Goal: Task Accomplishment & Management: Use online tool/utility

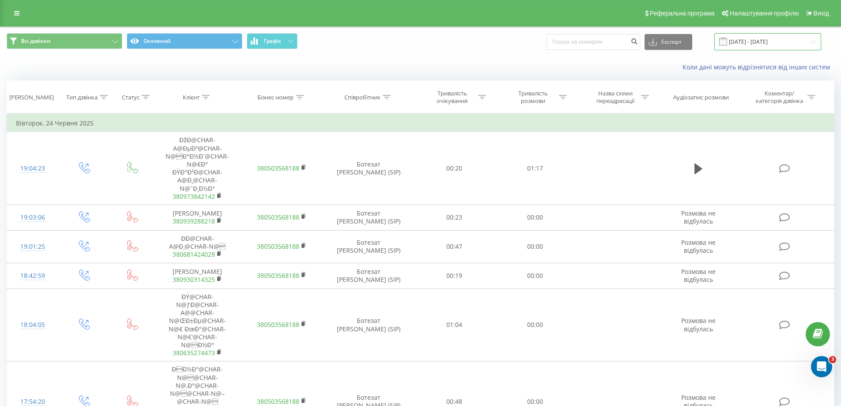
drag, startPoint x: 744, startPoint y: 41, endPoint x: 747, endPoint y: 47, distance: 7.5
click at [744, 41] on input "24.06.2025 - 24.06.2025" at bounding box center [767, 41] width 107 height 17
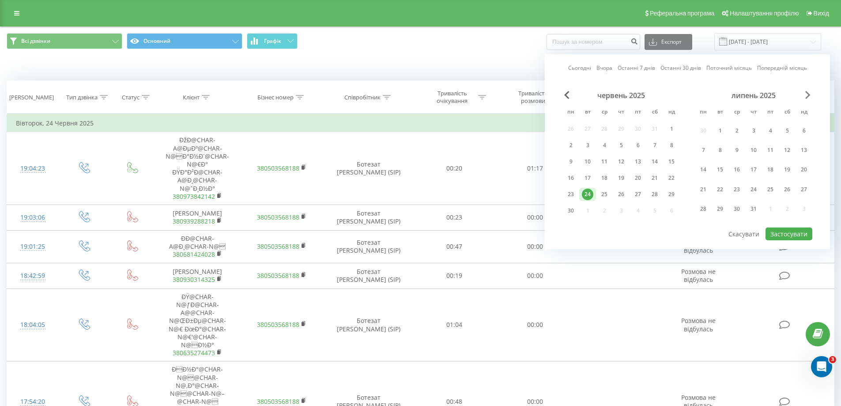
click at [809, 94] on span "Next Month" at bounding box center [807, 95] width 5 height 8
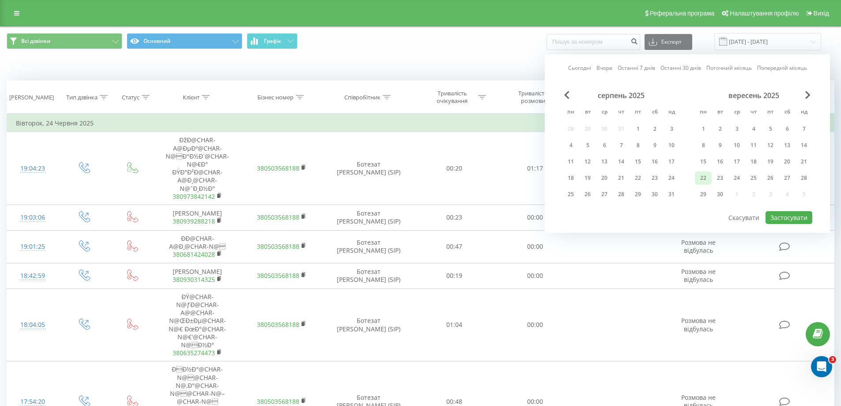
click at [709, 177] on div "22" at bounding box center [703, 177] width 11 height 11
click at [778, 215] on button "Застосувати" at bounding box center [788, 217] width 47 height 13
type input "[DATE] - [DATE]"
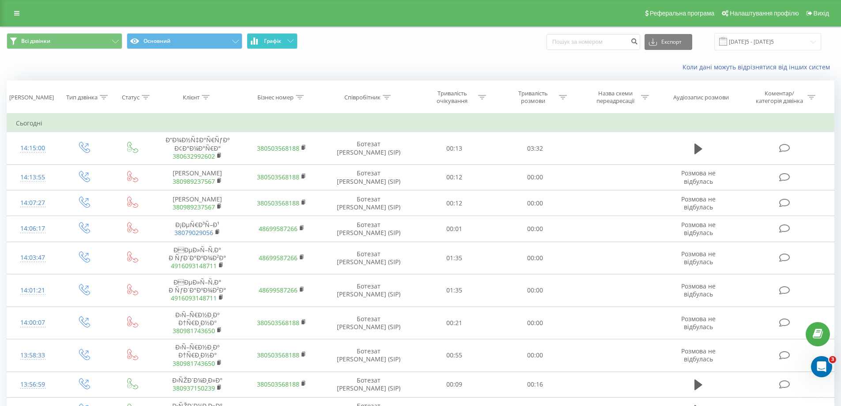
click at [268, 44] on span "Графік" at bounding box center [272, 41] width 17 height 6
